Goal: Download file/media

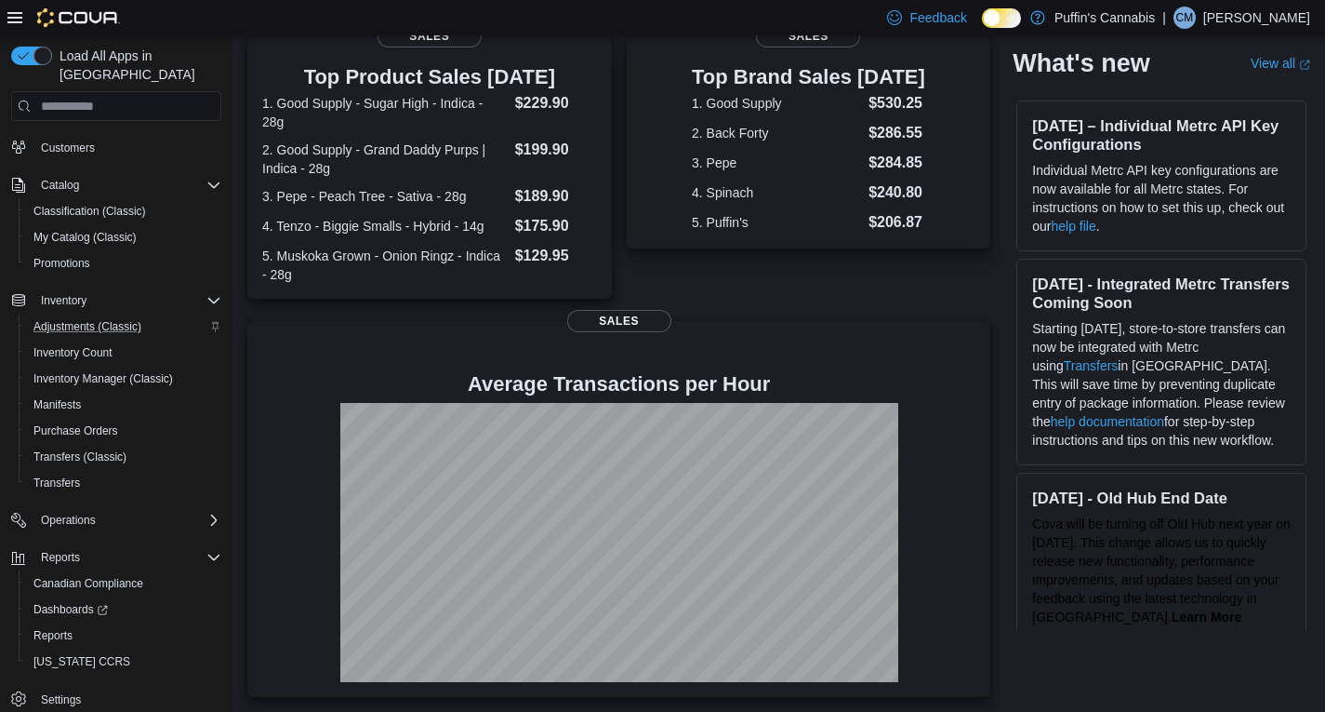
scroll to position [75, 0]
click at [56, 627] on span "Reports" at bounding box center [52, 634] width 39 height 15
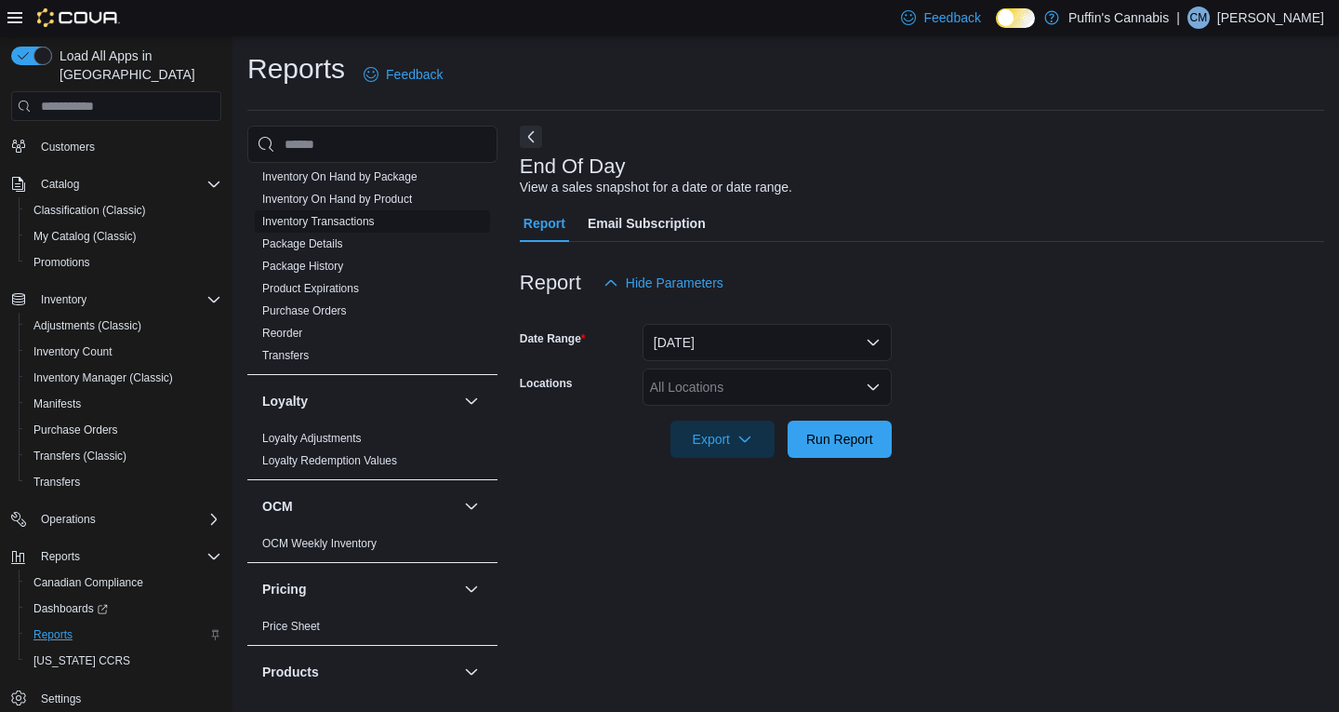
scroll to position [608, 0]
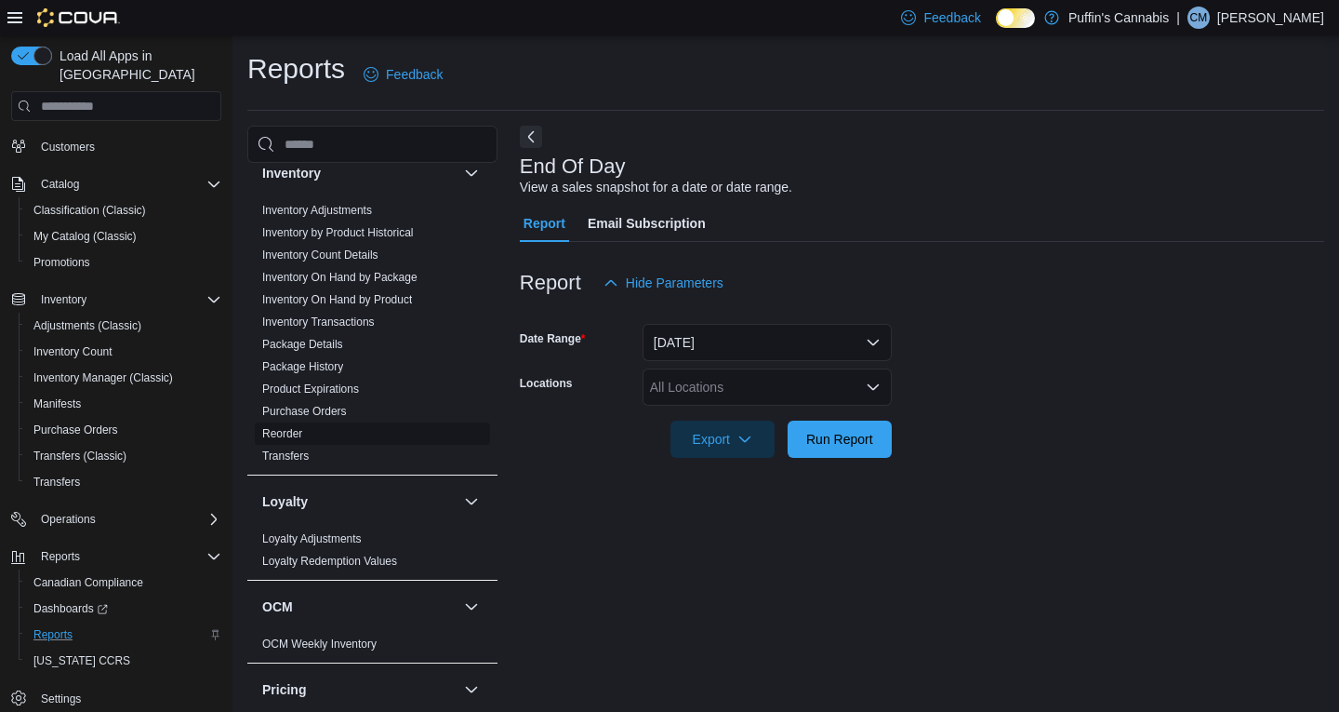
click at [289, 429] on link "Reorder" at bounding box center [282, 433] width 40 height 13
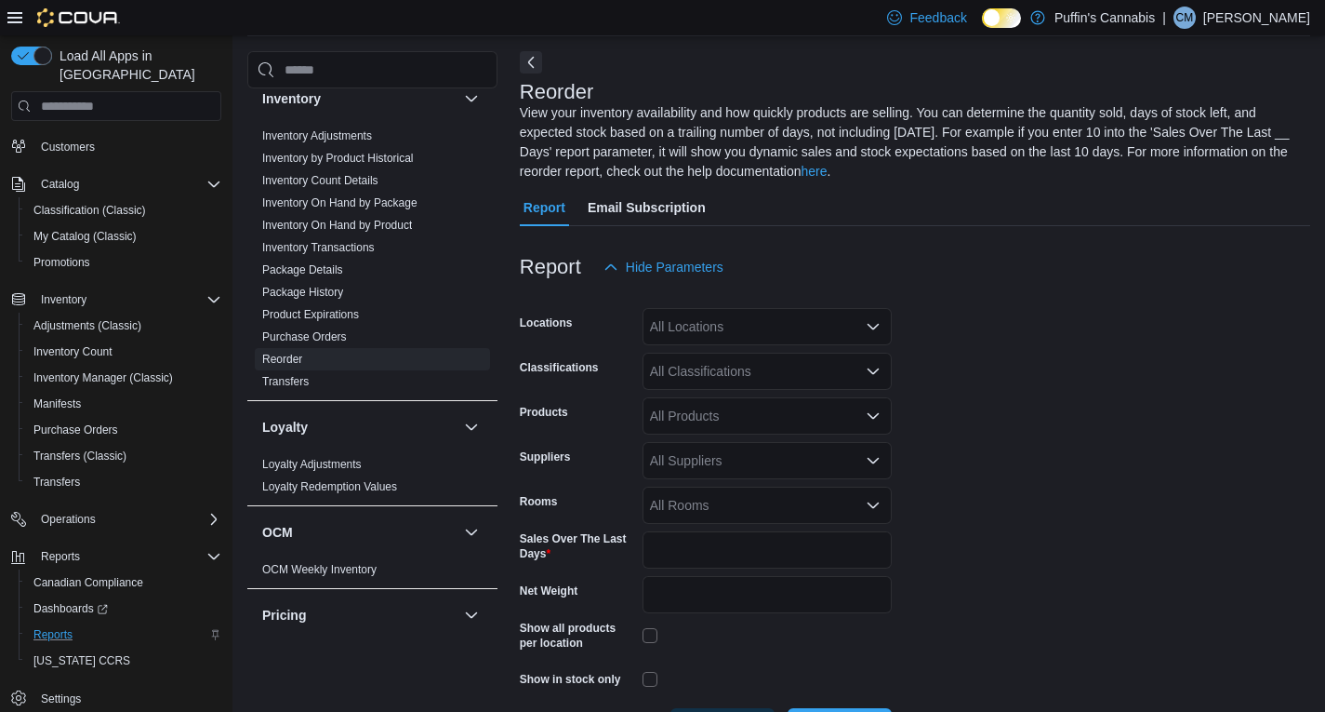
scroll to position [101, 0]
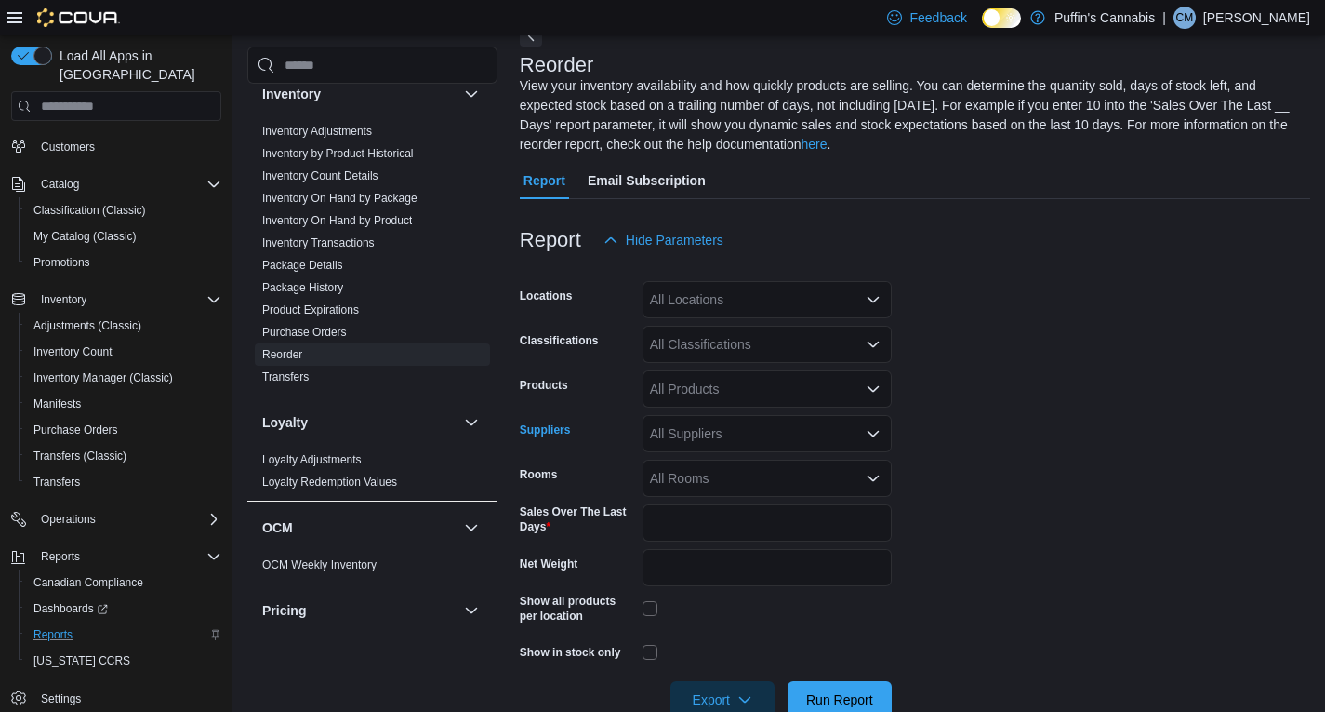
drag, startPoint x: 718, startPoint y: 444, endPoint x: 724, endPoint y: 423, distance: 21.2
click at [717, 443] on div "All Suppliers" at bounding box center [767, 433] width 249 height 37
type input "***"
click at [685, 464] on span "OCS" at bounding box center [767, 465] width 227 height 19
click at [1071, 592] on form "Locations All Locations Classifications All Classifications Products All Produc…" at bounding box center [915, 488] width 791 height 459
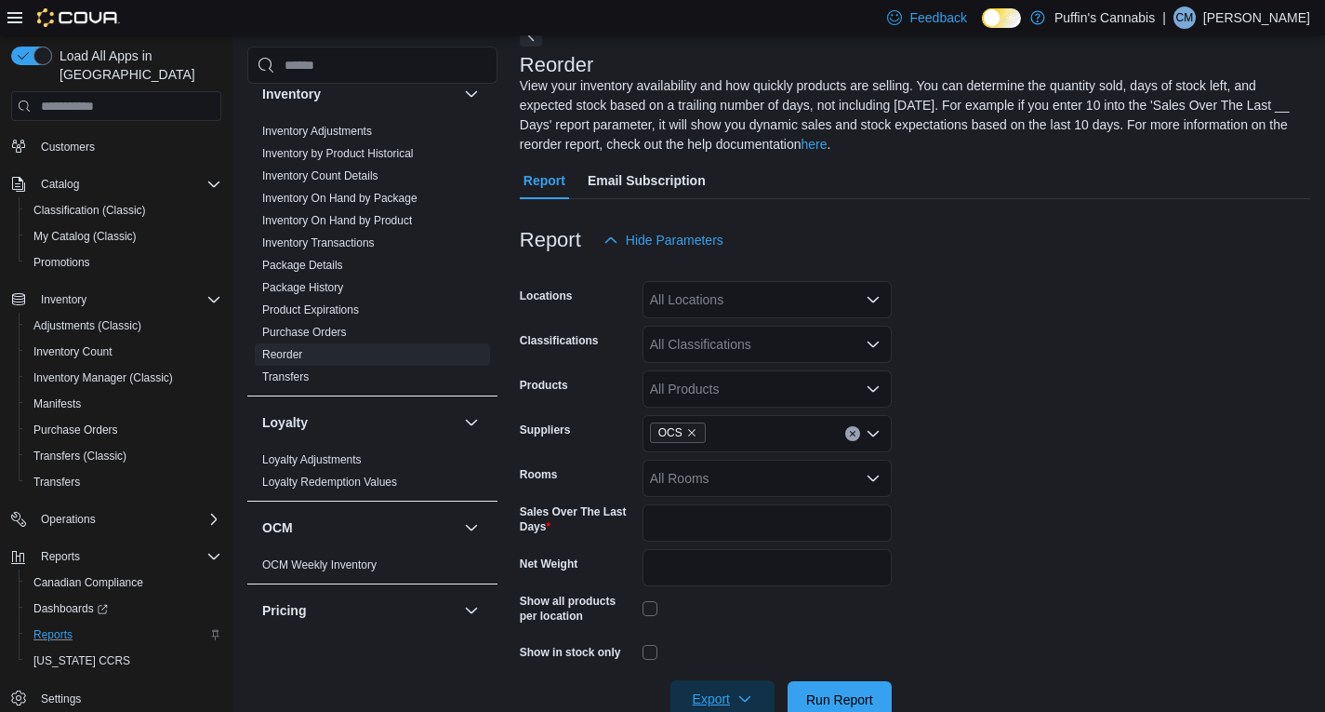
click at [739, 711] on span "Export" at bounding box center [723, 698] width 82 height 37
click at [756, 637] on button "Export to Csv" at bounding box center [725, 624] width 106 height 37
click at [1017, 446] on form "Locations All Locations Classifications All Classifications Products All Produc…" at bounding box center [915, 488] width 791 height 459
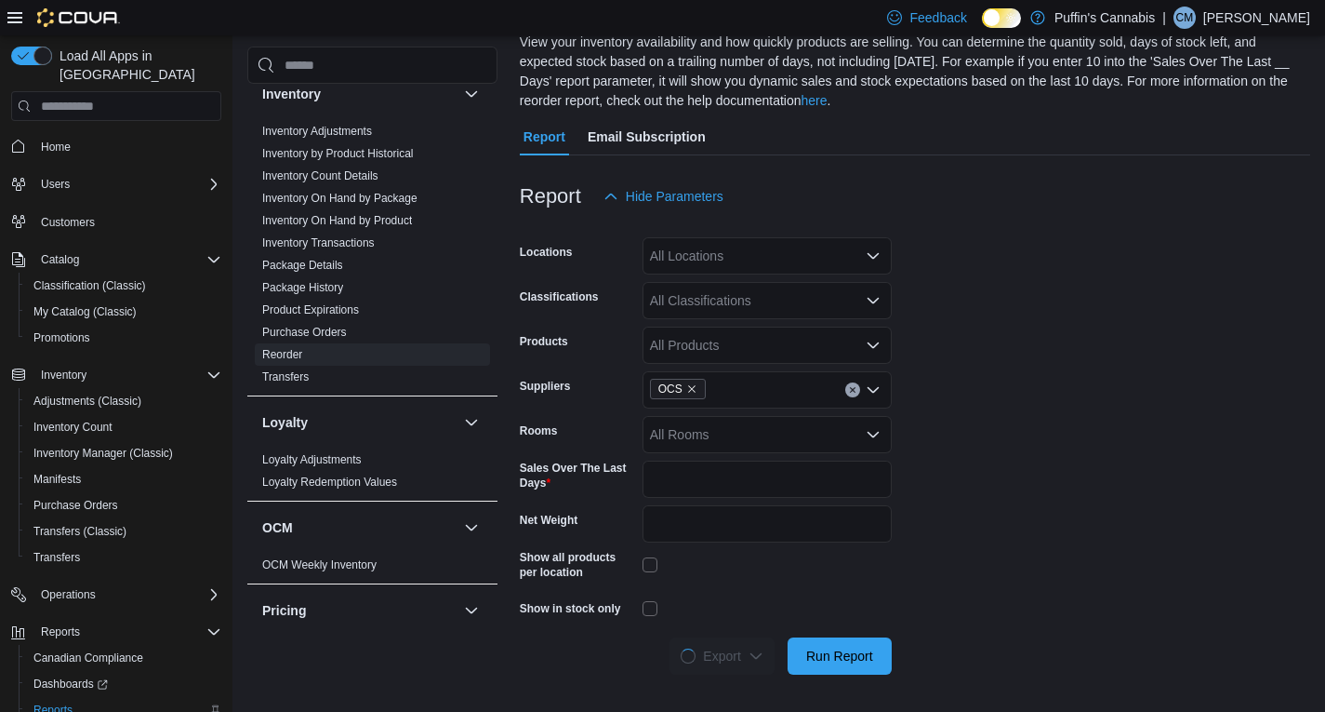
scroll to position [145, 0]
click at [1017, 547] on form "Locations All Locations Classifications All Classifications Products All Produc…" at bounding box center [915, 444] width 791 height 459
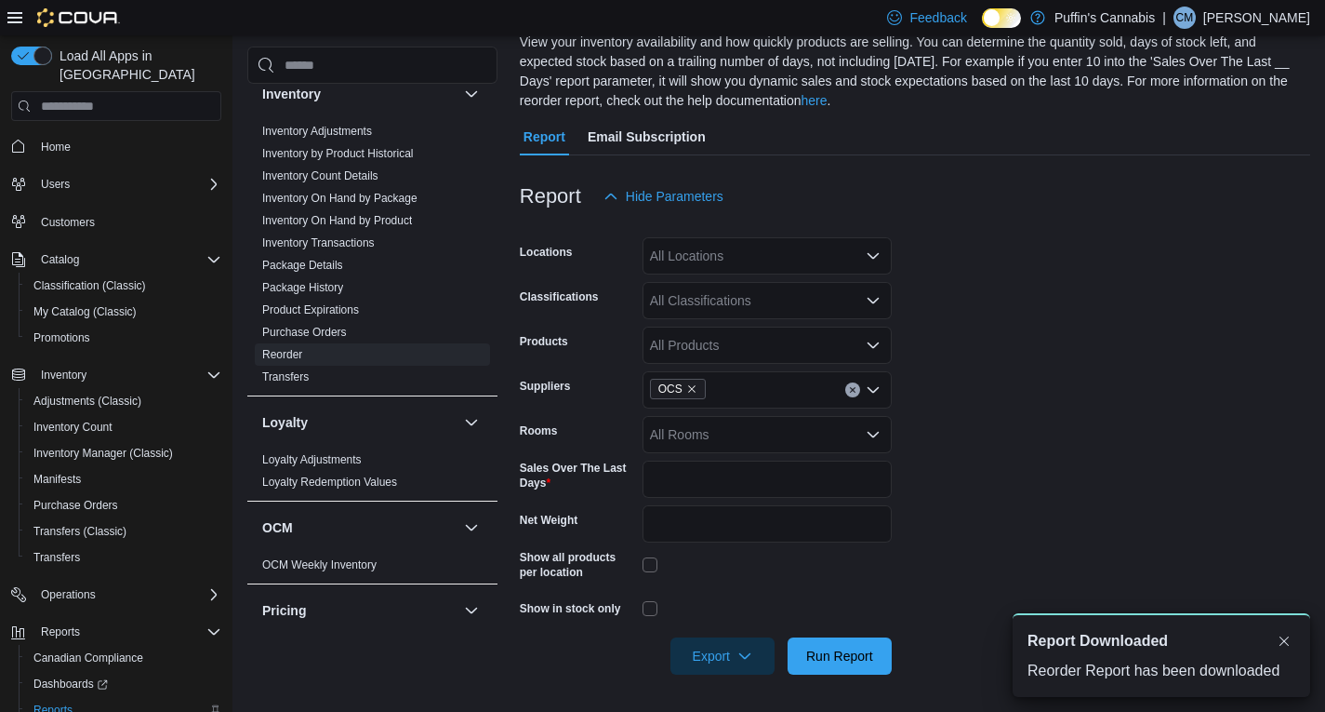
scroll to position [0, 0]
